Goal: Information Seeking & Learning: Learn about a topic

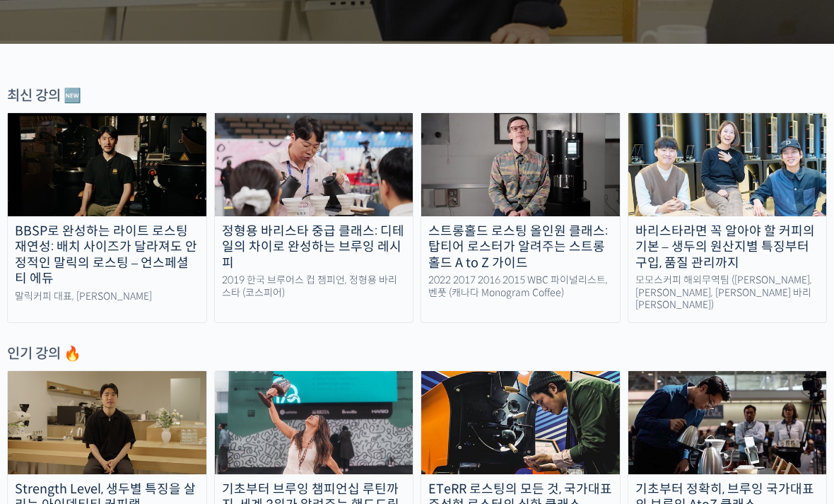
scroll to position [426, 0]
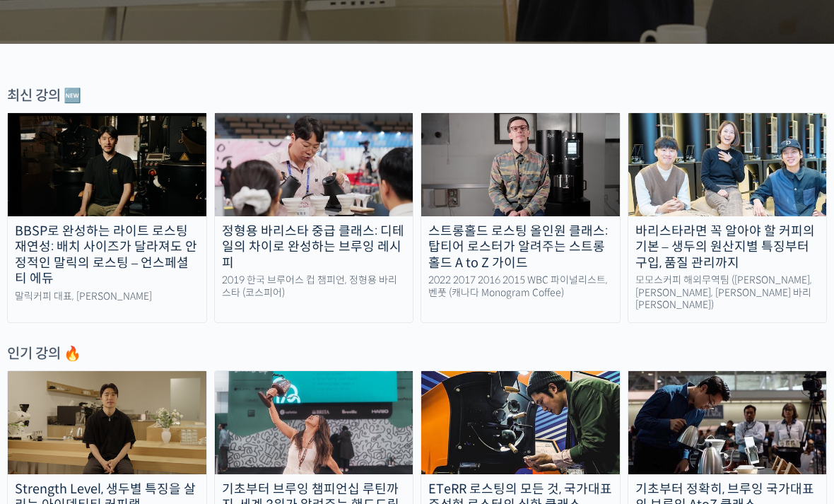
click at [709, 209] on img at bounding box center [728, 164] width 199 height 103
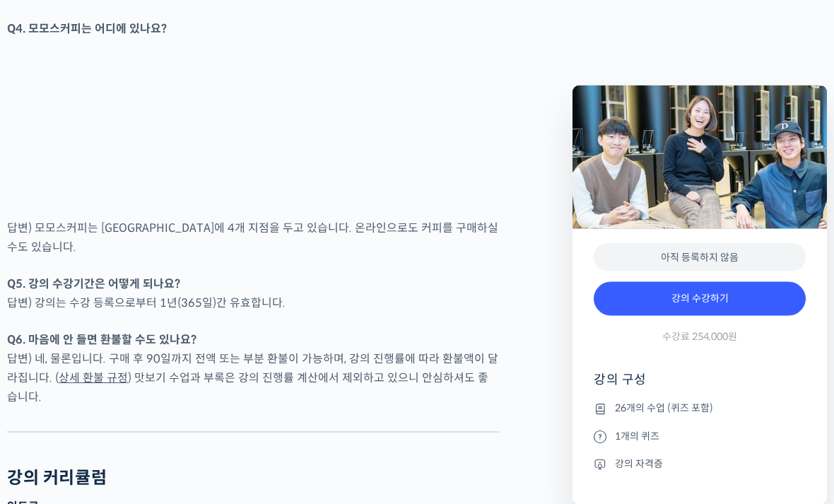
scroll to position [6407, 0]
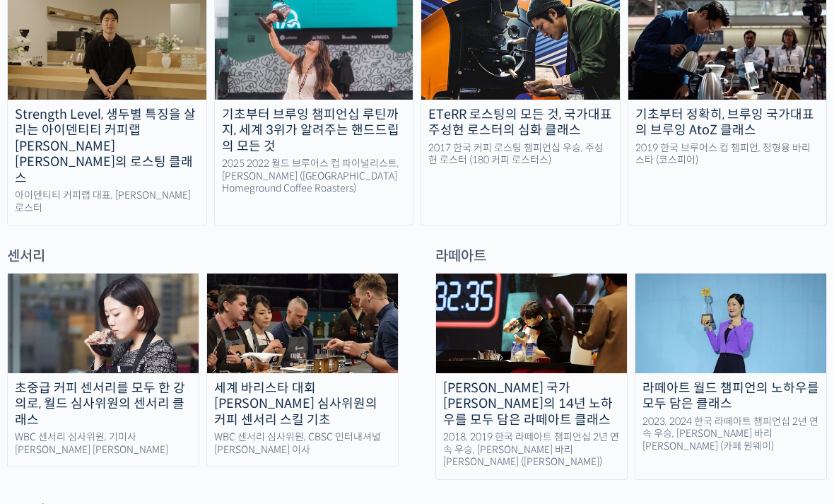
scroll to position [798, 0]
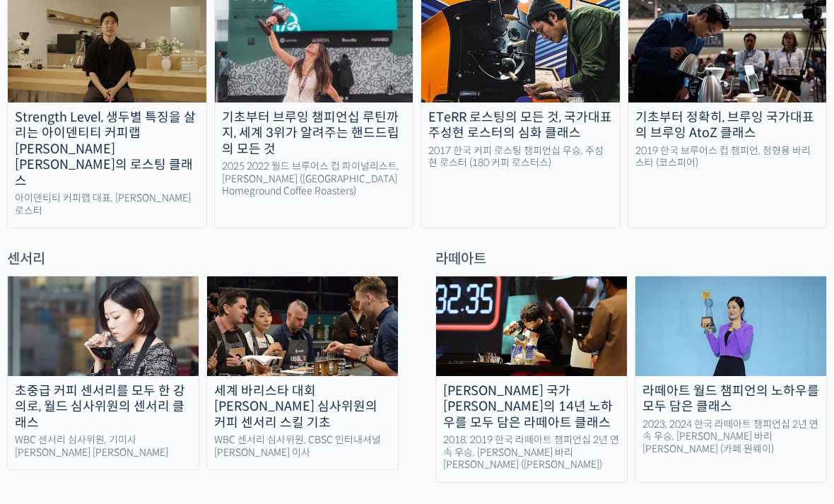
click at [133, 399] on link "초중급 커피 센서리를 모두 한 강의로, 월드 심사위원의 센서리 클래스 WBC 센서리 심사위원, 기미사 송인영 대표" at bounding box center [103, 373] width 192 height 194
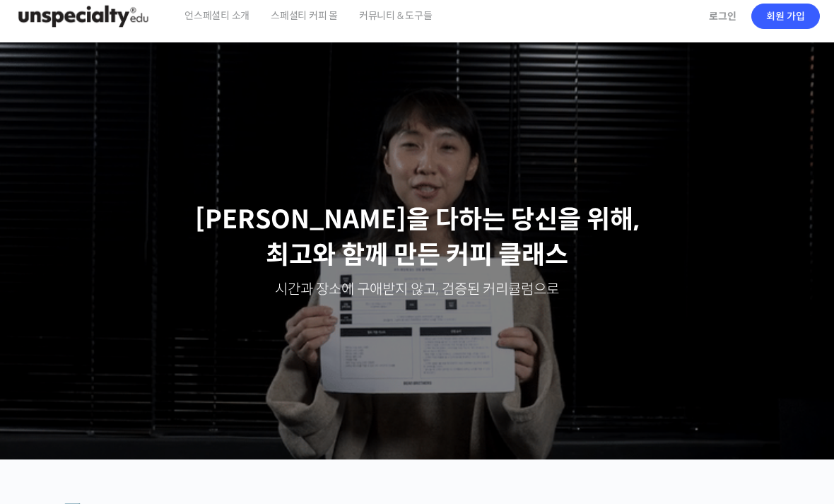
scroll to position [0, 0]
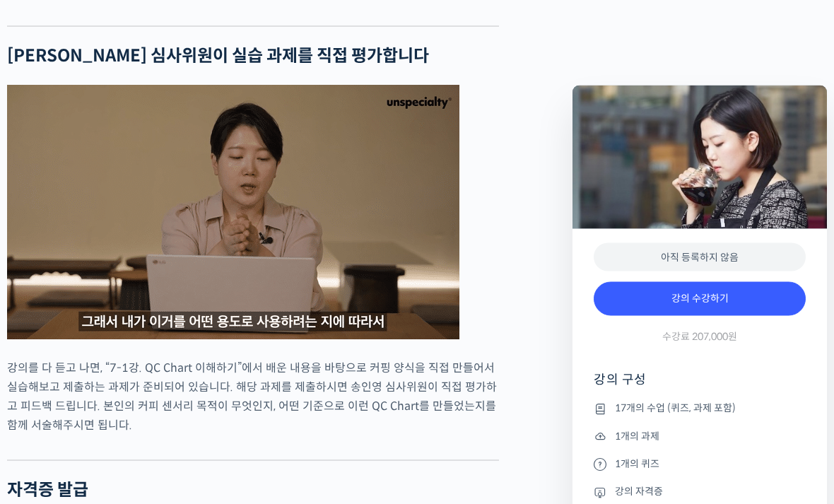
scroll to position [5011, 0]
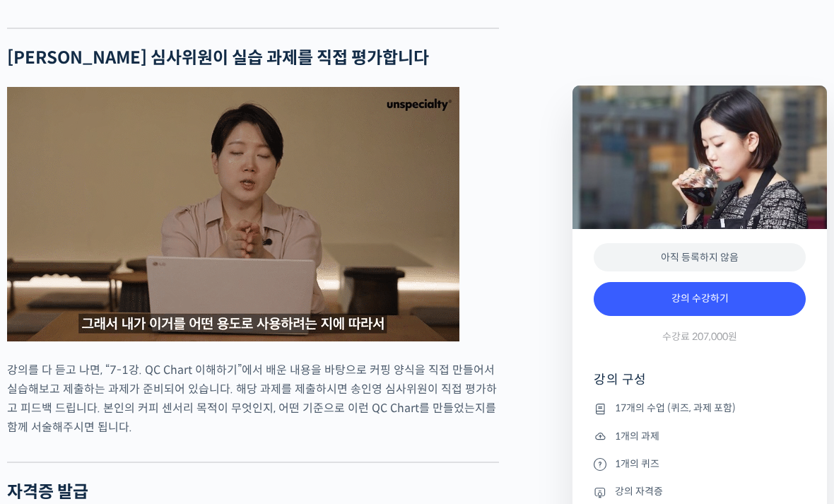
click at [279, 257] on img at bounding box center [233, 214] width 453 height 255
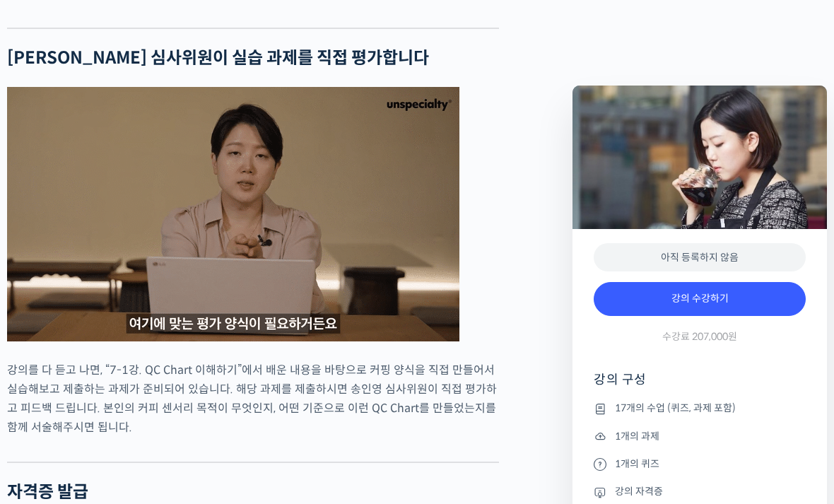
click at [260, 245] on img at bounding box center [233, 214] width 453 height 255
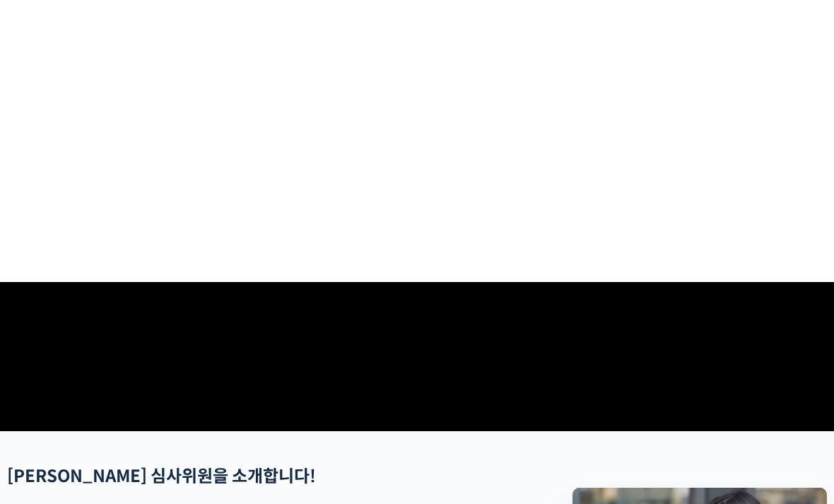
scroll to position [0, 0]
